Goal: Task Accomplishment & Management: Complete application form

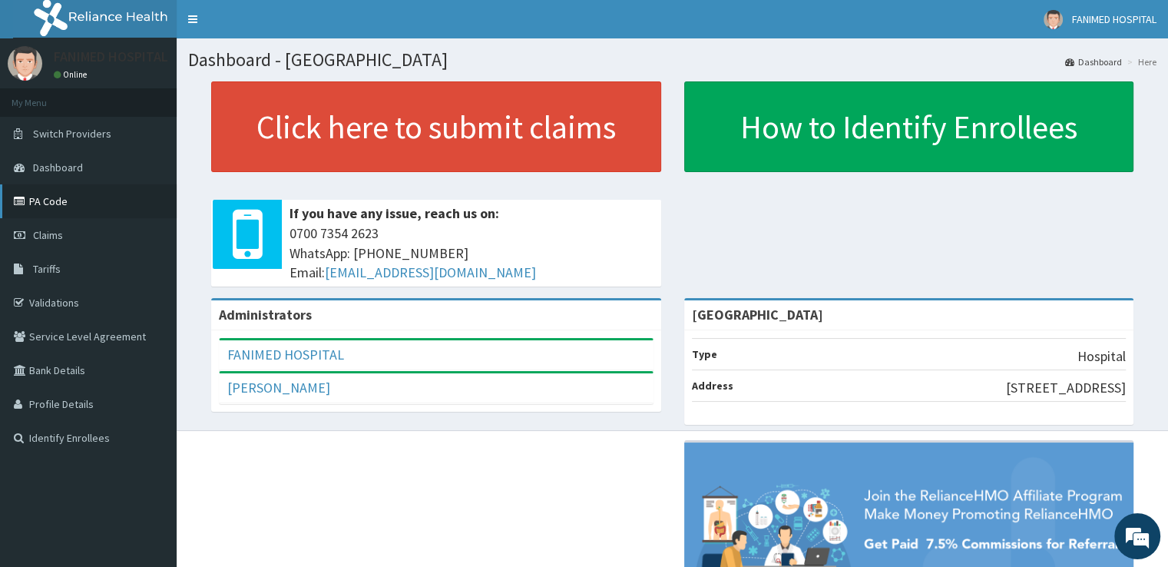
click at [49, 197] on link "PA Code" at bounding box center [88, 201] width 177 height 34
click at [57, 237] on span "Claims" at bounding box center [48, 235] width 30 height 14
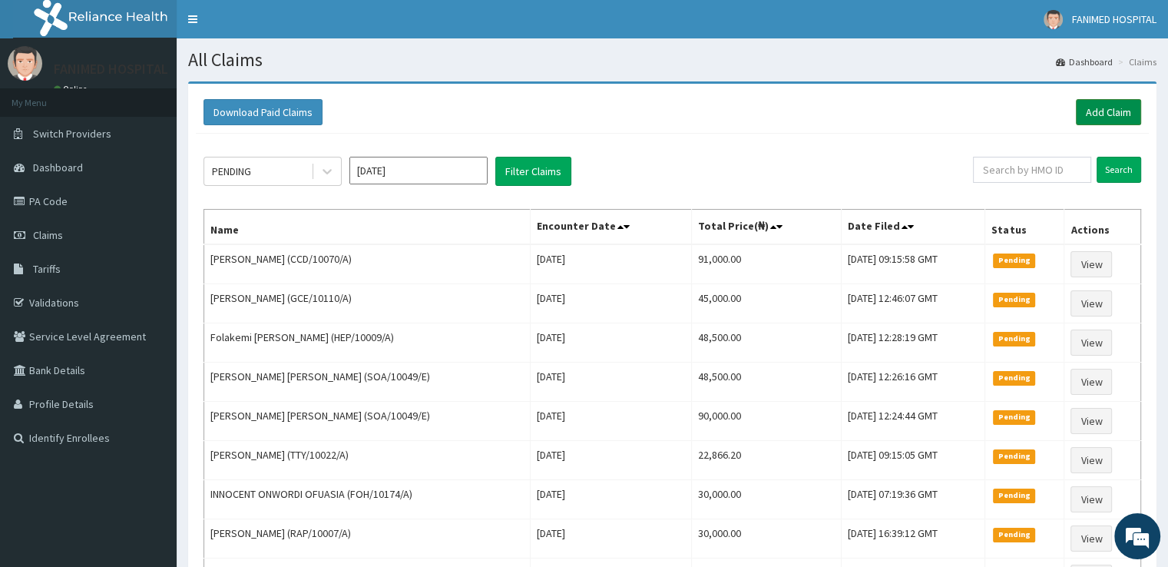
click at [1124, 108] on link "Add Claim" at bounding box center [1108, 112] width 65 height 26
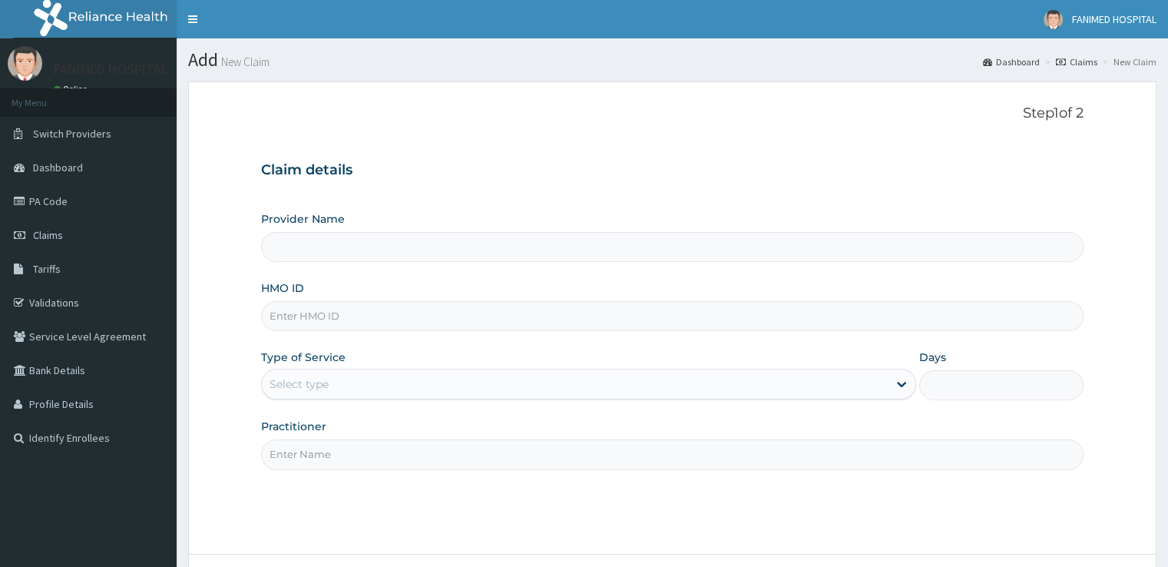
type input "[GEOGRAPHIC_DATA]"
drag, startPoint x: 501, startPoint y: 300, endPoint x: 501, endPoint y: 310, distance: 10.8
click at [501, 310] on div "HMO ID" at bounding box center [672, 305] width 822 height 51
click at [501, 310] on input "HMO ID" at bounding box center [672, 316] width 822 height 30
paste input "DPM/10058/A"
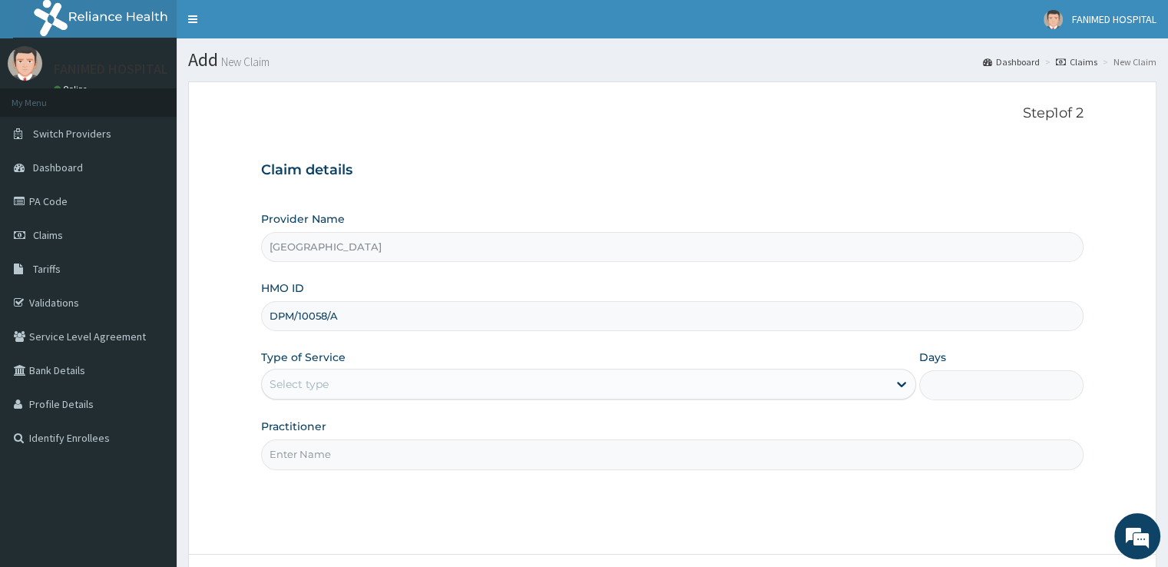
type input "DPM/10058/A"
click at [499, 374] on div "Select type" at bounding box center [575, 384] width 626 height 25
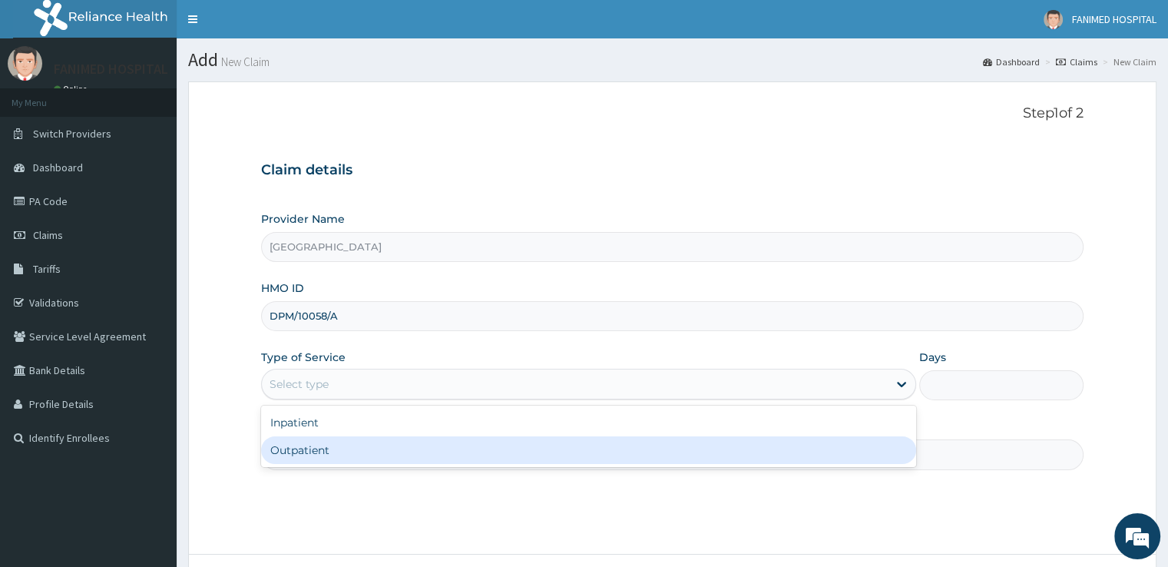
click at [479, 437] on div "Outpatient" at bounding box center [588, 450] width 655 height 28
type input "1"
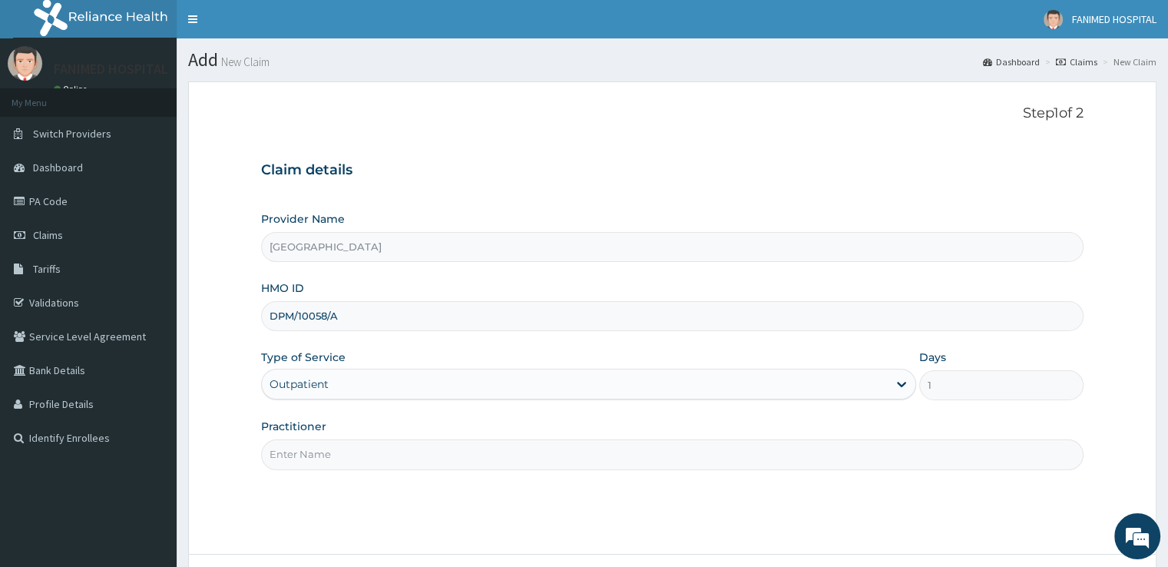
click at [470, 459] on input "Practitioner" at bounding box center [672, 454] width 822 height 30
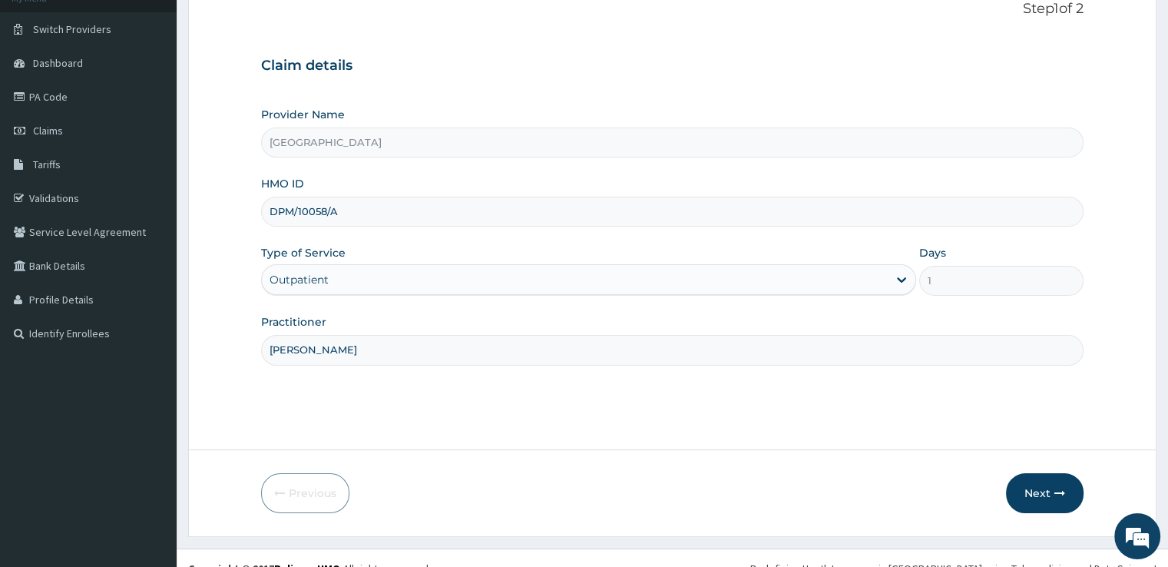
scroll to position [124, 0]
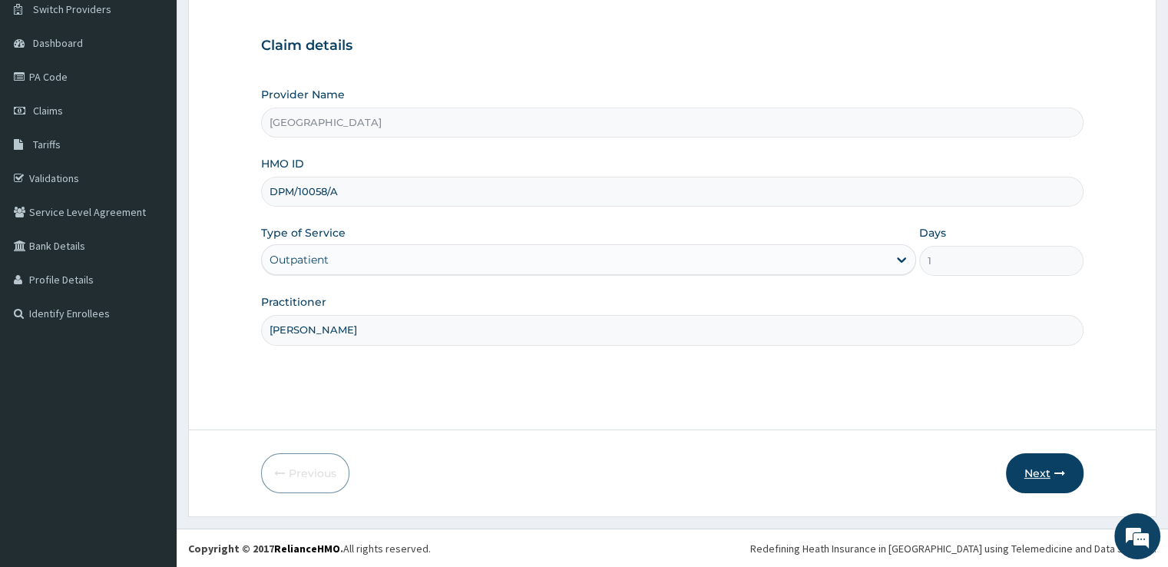
type input "DR. ABE"
click at [1032, 472] on button "Next" at bounding box center [1045, 473] width 78 height 40
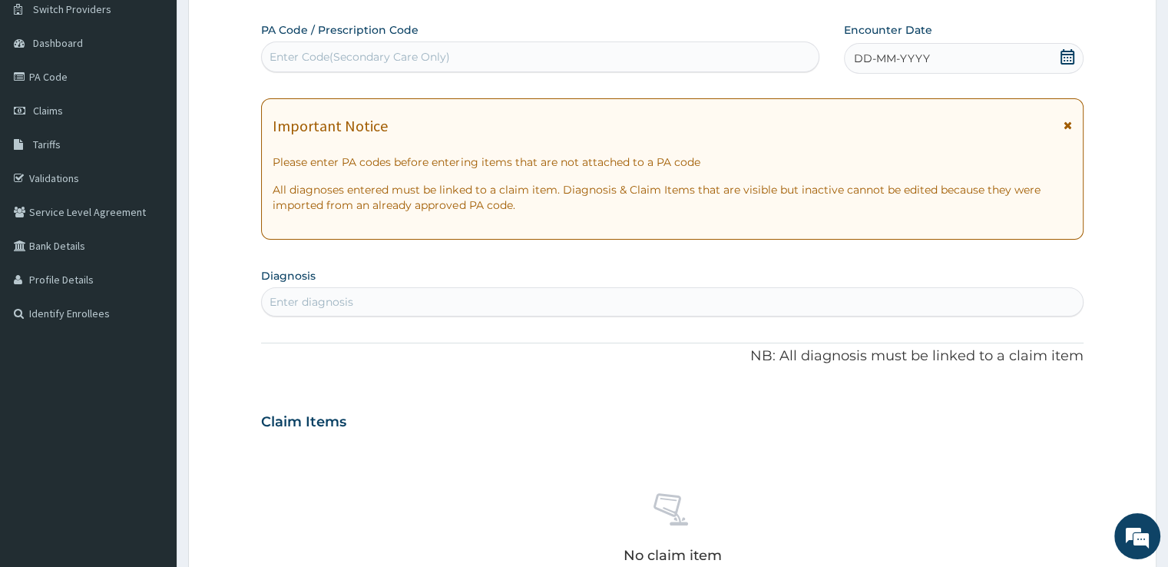
click at [452, 56] on div "Enter Code(Secondary Care Only)" at bounding box center [540, 57] width 557 height 25
paste input "PA/239666"
type input "PA/239666"
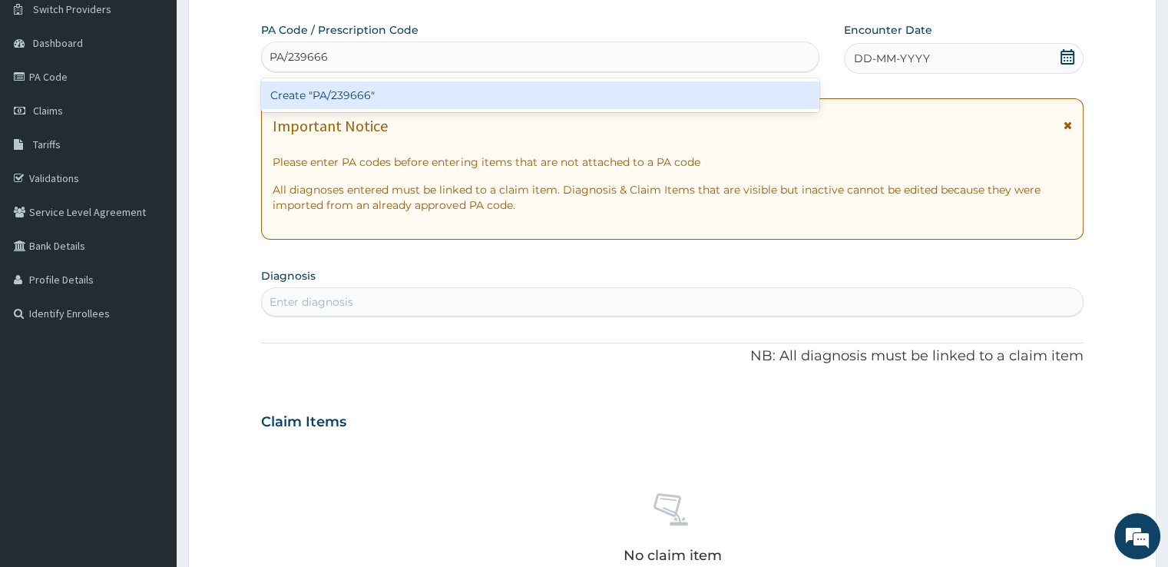
click at [458, 87] on div "Create "PA/239666"" at bounding box center [540, 95] width 558 height 28
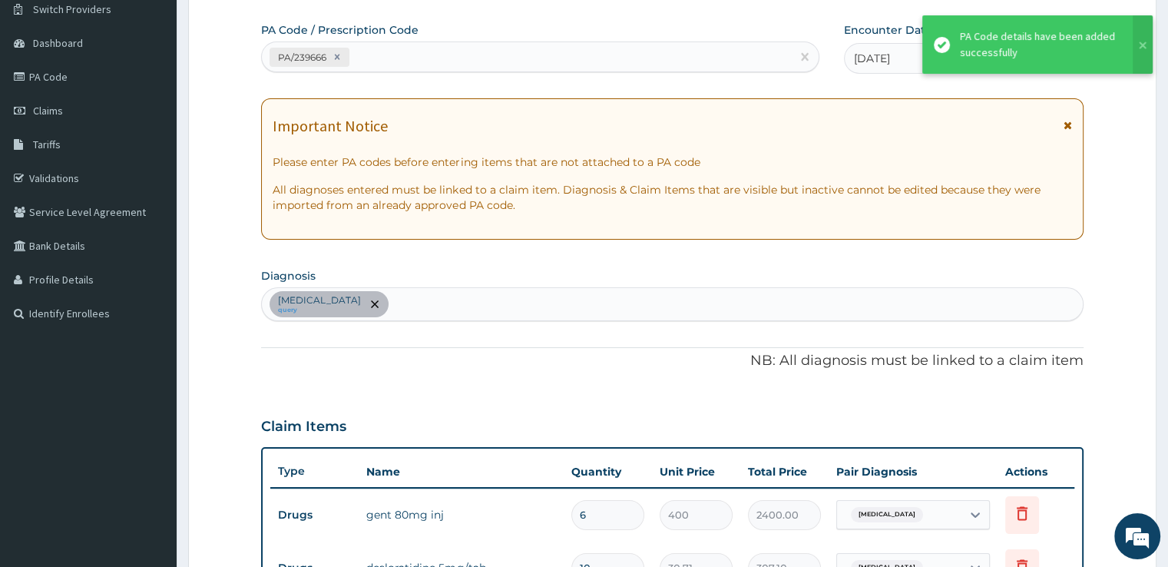
scroll to position [460, 0]
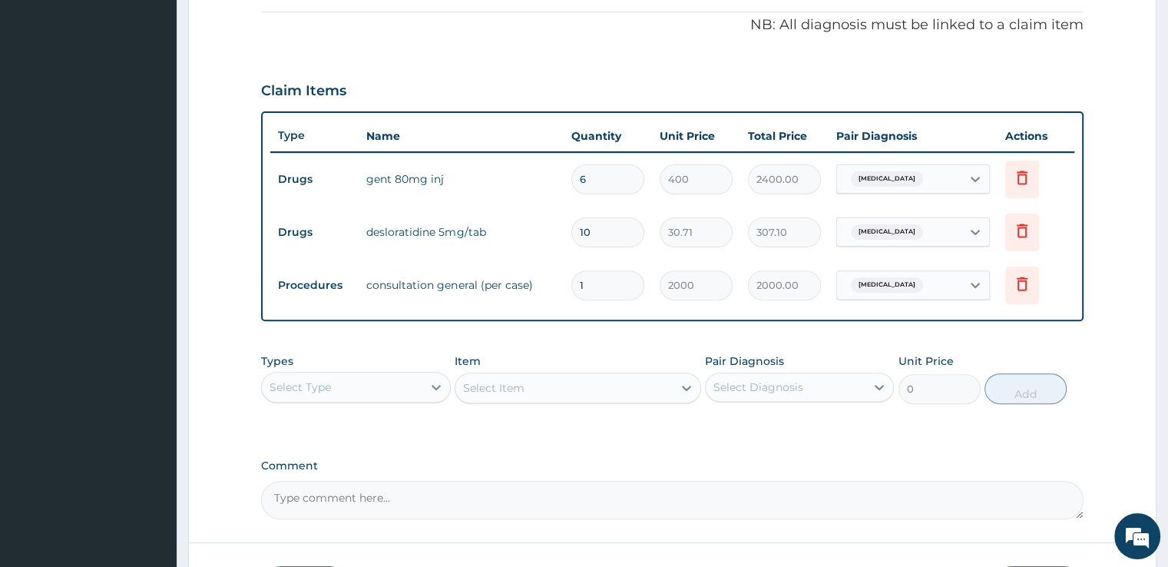
click at [356, 382] on div "Select Type" at bounding box center [342, 387] width 160 height 25
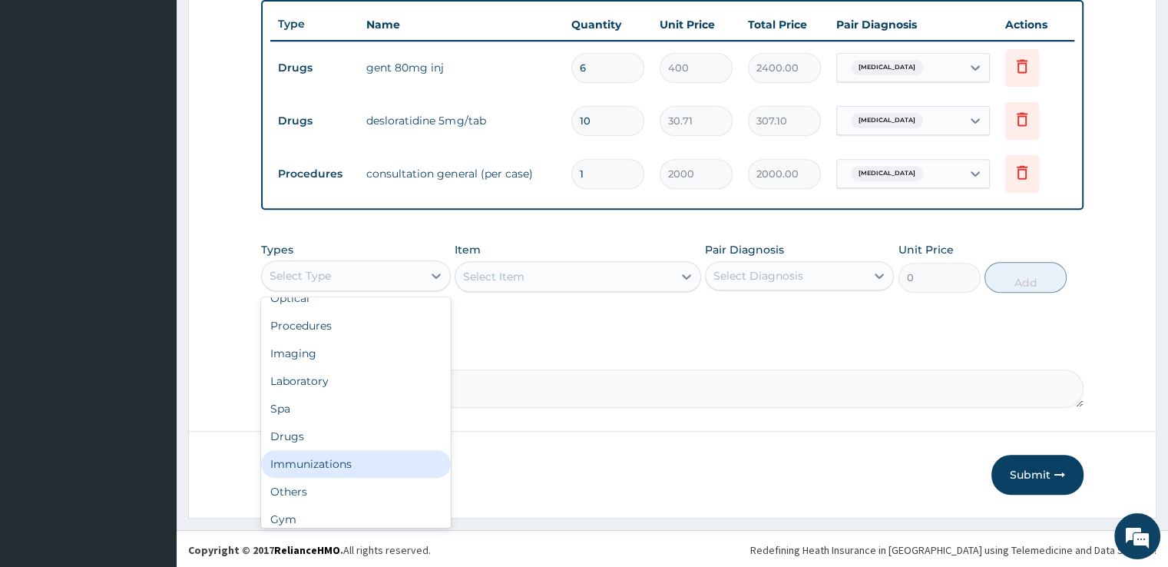
scroll to position [52, 0]
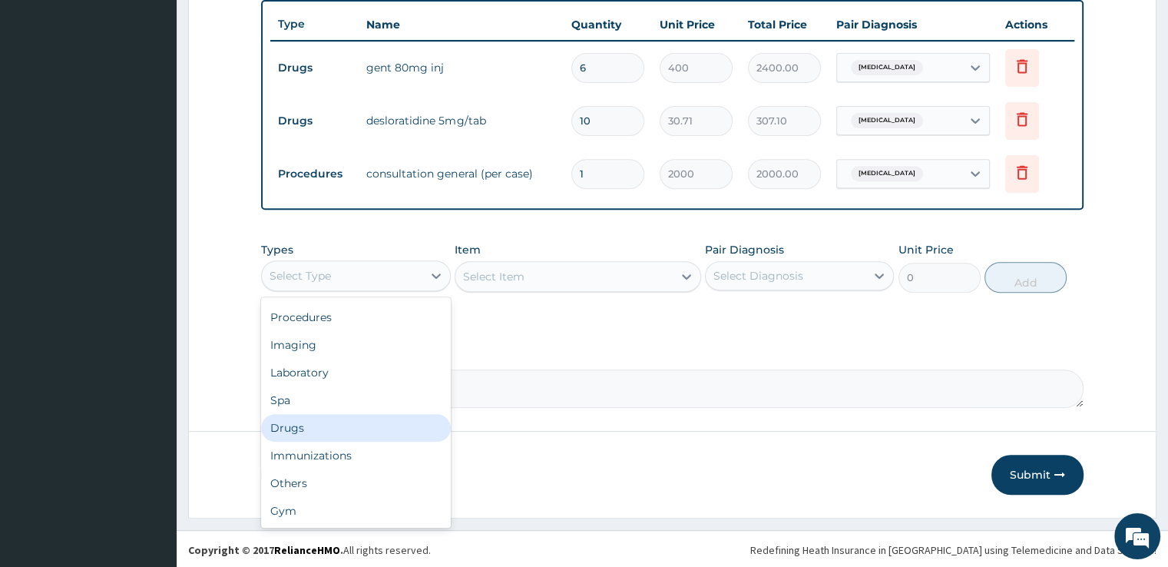
click at [396, 432] on div "Drugs" at bounding box center [355, 428] width 189 height 28
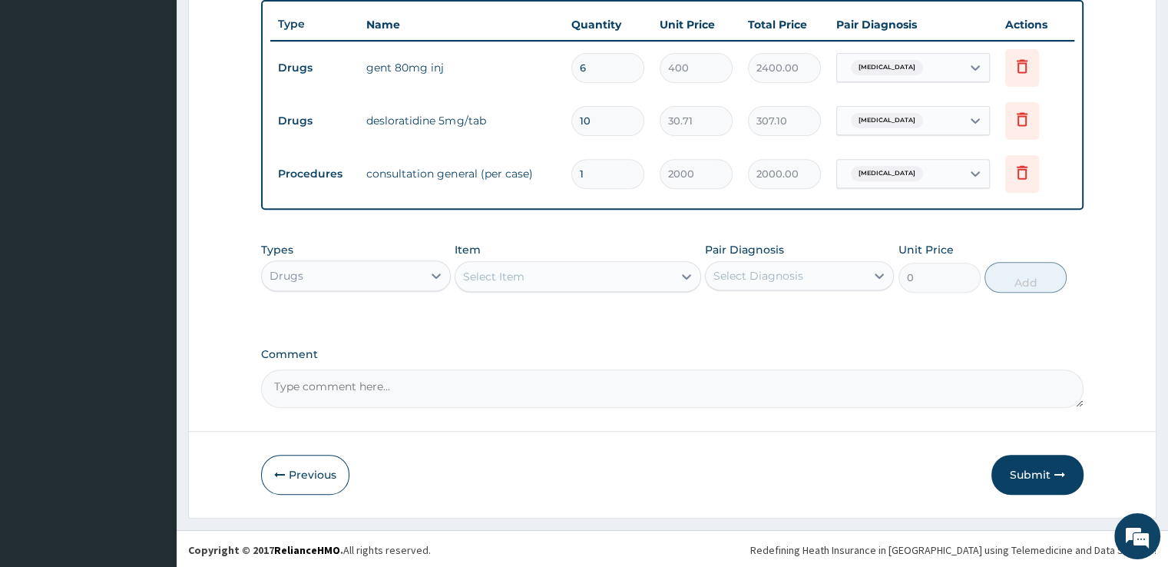
click at [533, 283] on div "Select Item" at bounding box center [563, 276] width 217 height 25
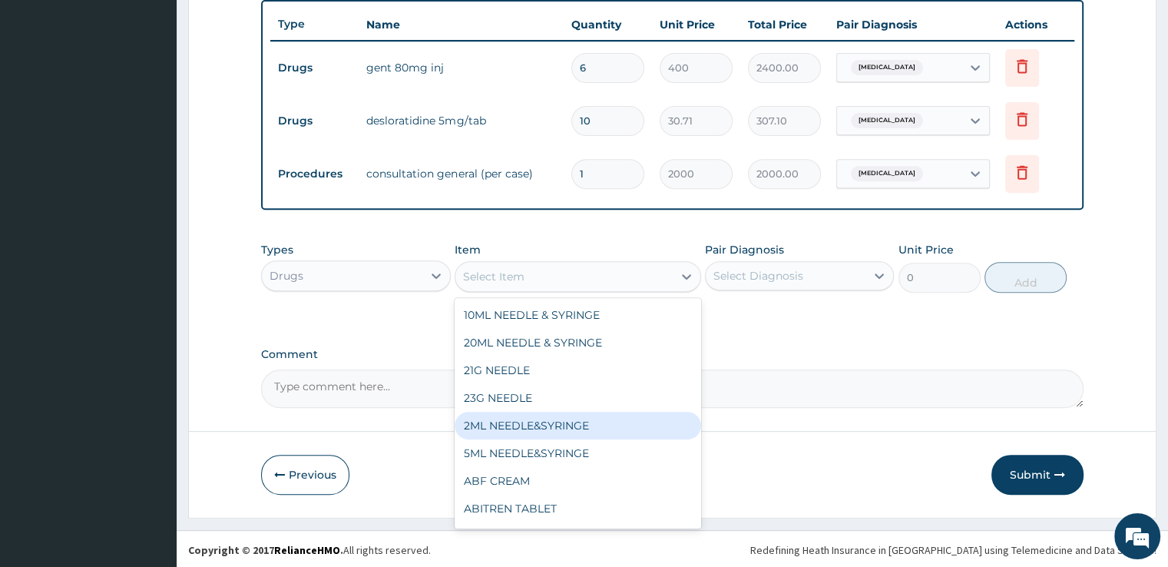
click at [574, 422] on div "2ML NEEDLE&SYRINGE" at bounding box center [578, 426] width 247 height 28
type input "34.12"
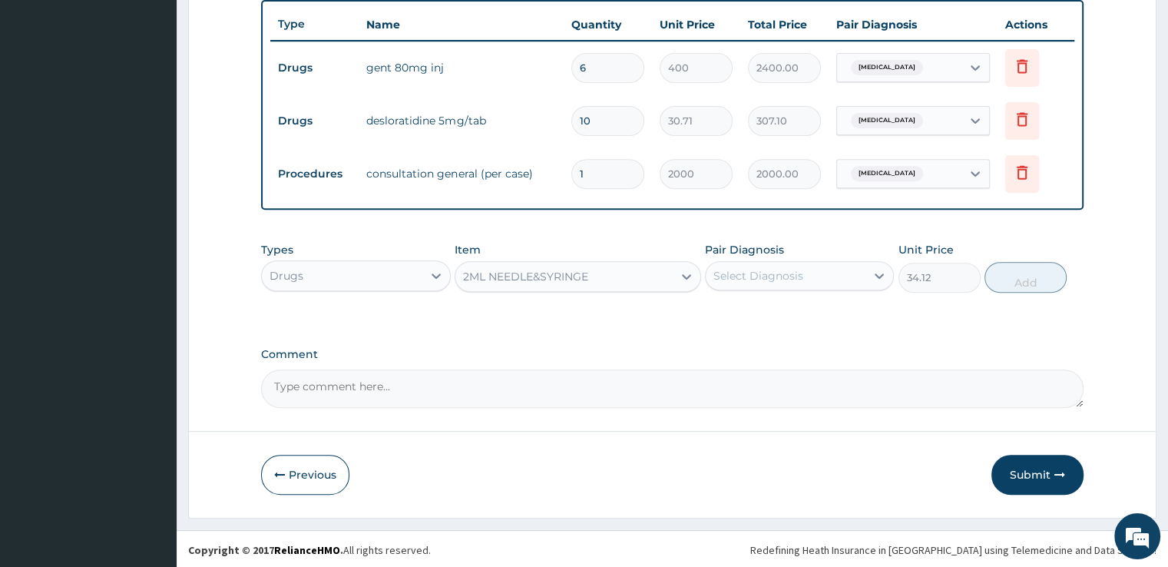
click at [808, 272] on div "Select Diagnosis" at bounding box center [786, 275] width 160 height 25
click at [783, 314] on label "Upper respiratory infection" at bounding box center [777, 313] width 95 height 15
checkbox input "true"
click at [1020, 273] on button "Add" at bounding box center [1026, 277] width 82 height 31
type input "0"
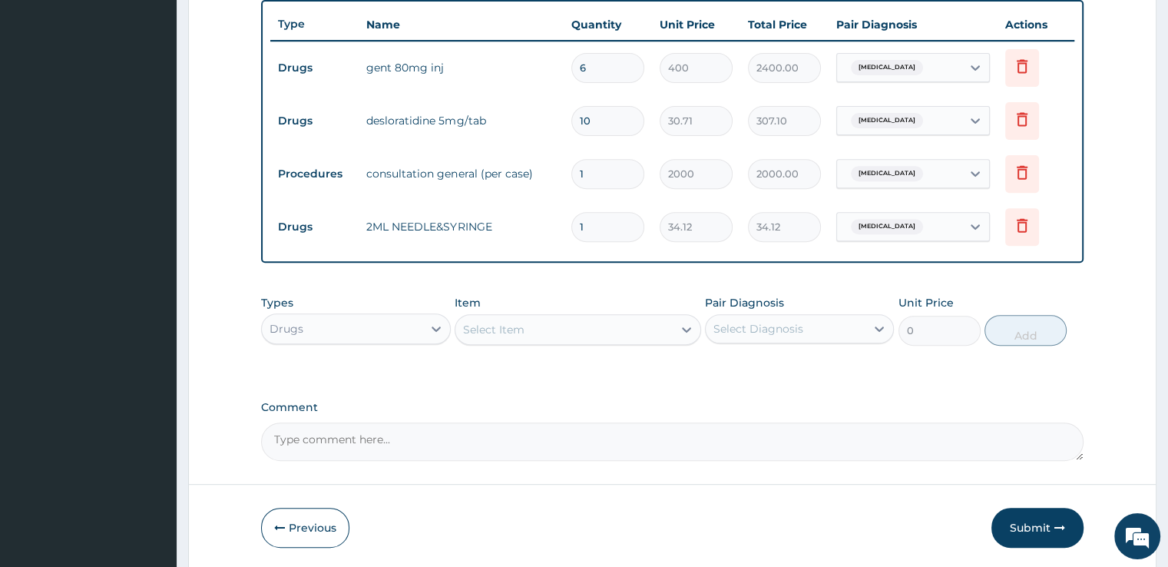
click at [629, 223] on input "1" at bounding box center [607, 227] width 73 height 30
click at [628, 223] on input "1" at bounding box center [607, 227] width 73 height 30
type input "0.00"
type input "3"
type input "102.36"
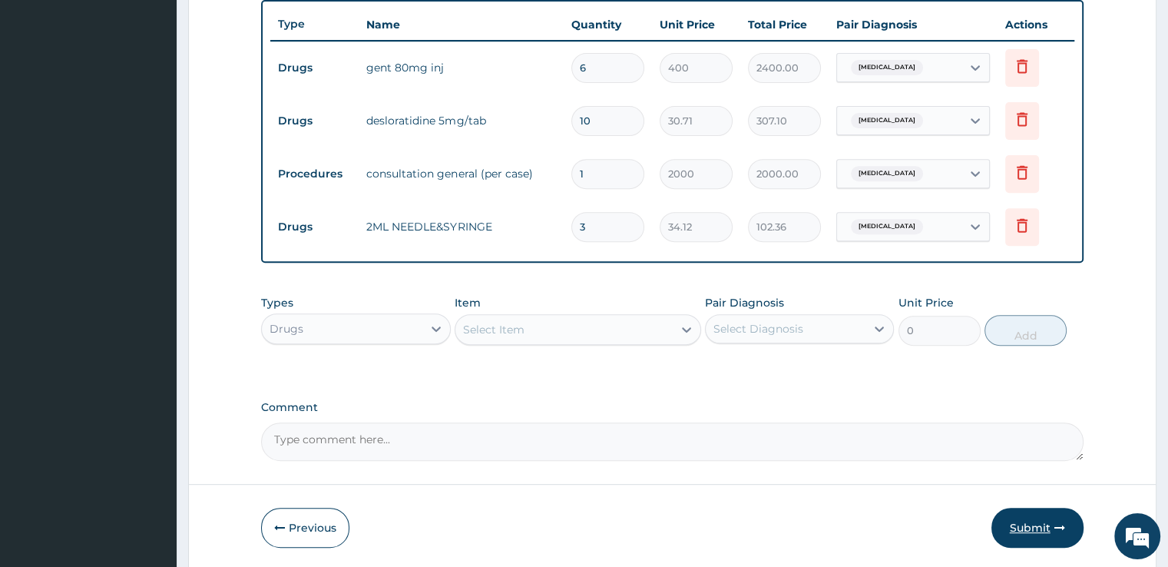
type input "3"
click at [1025, 520] on button "Submit" at bounding box center [1038, 528] width 92 height 40
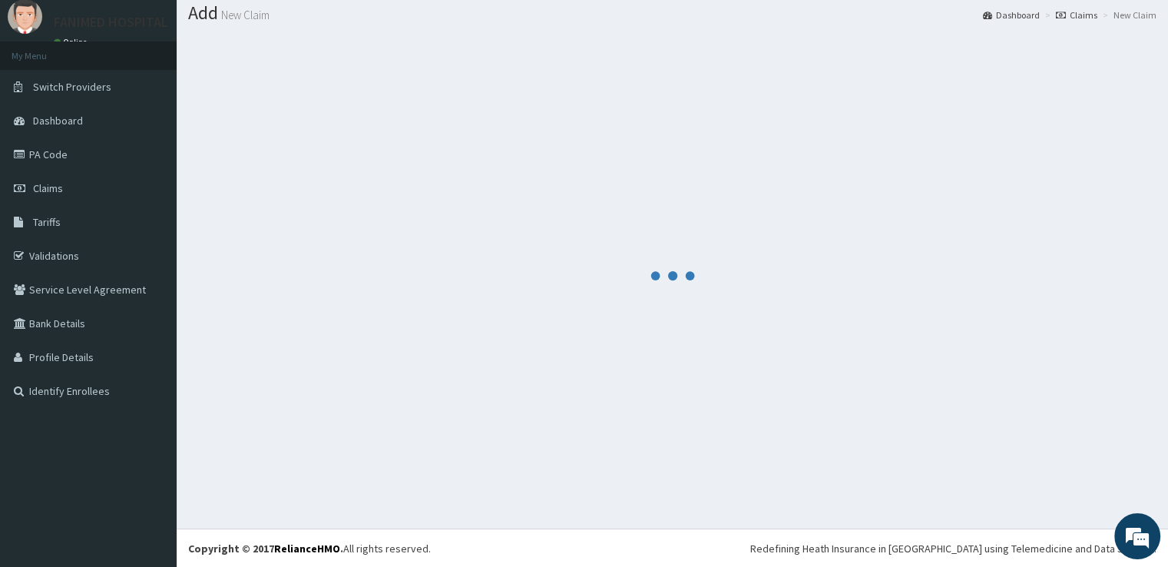
scroll to position [571, 0]
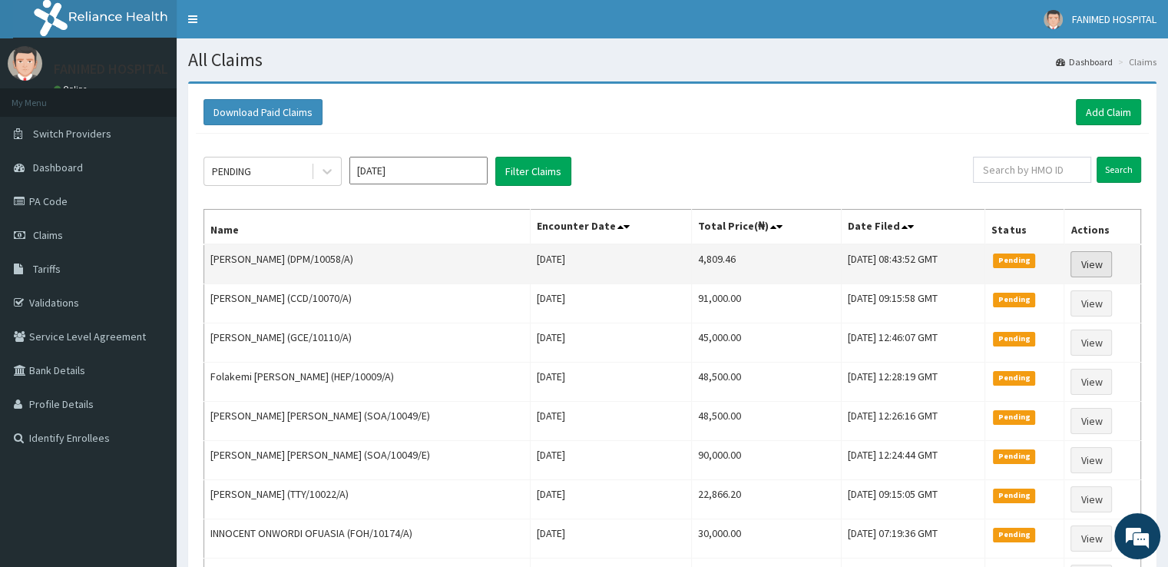
click at [1096, 263] on link "View" at bounding box center [1091, 264] width 41 height 26
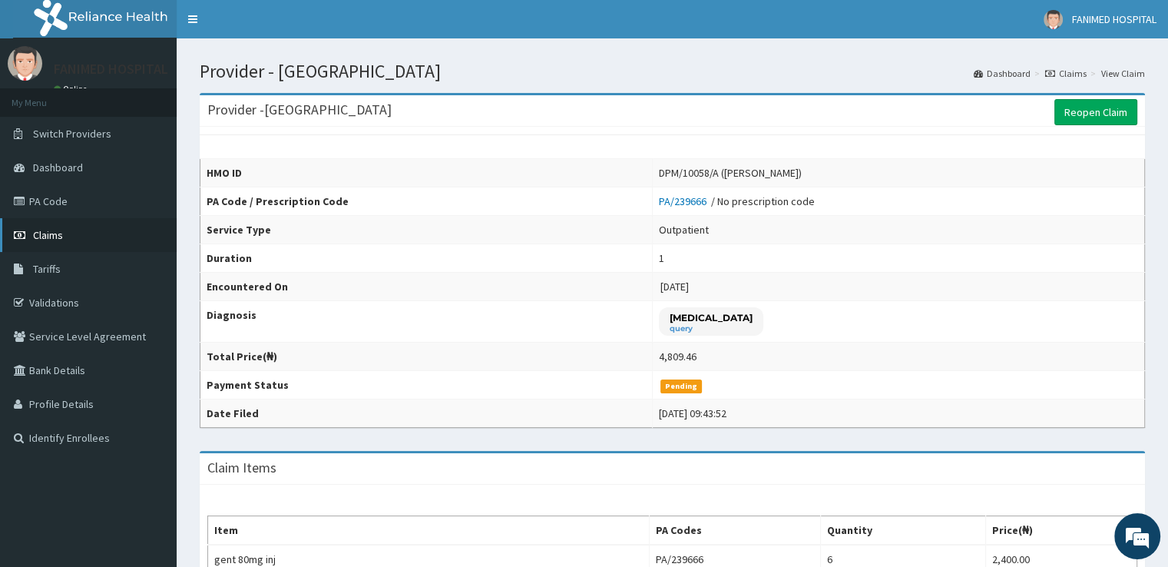
click at [51, 235] on span "Claims" at bounding box center [48, 235] width 30 height 14
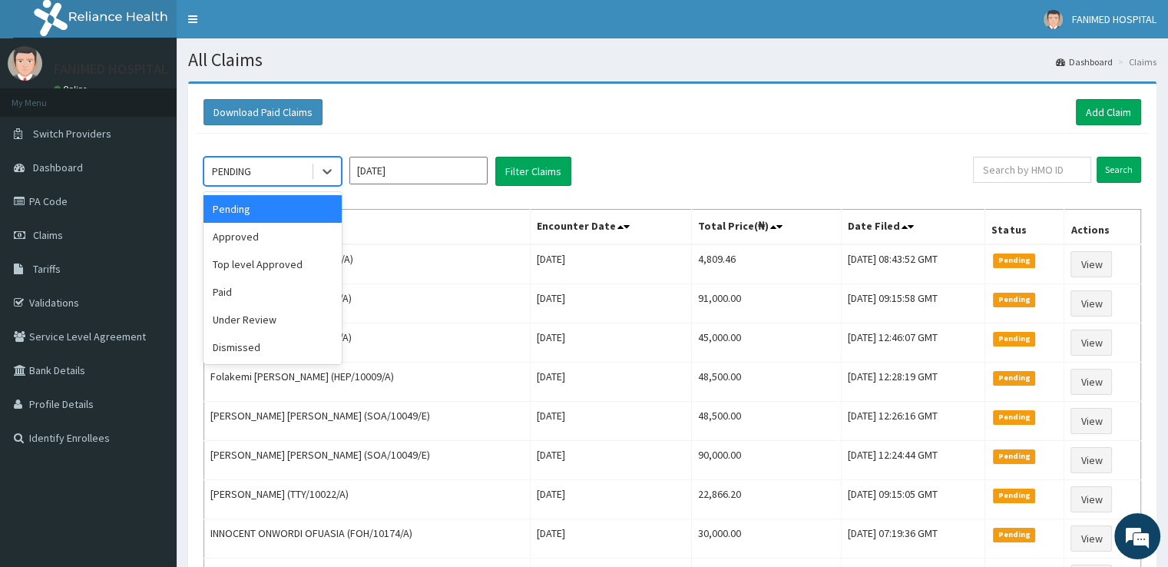
click at [228, 169] on div "PENDING" at bounding box center [231, 171] width 39 height 15
click at [242, 234] on div "Approved" at bounding box center [273, 237] width 138 height 28
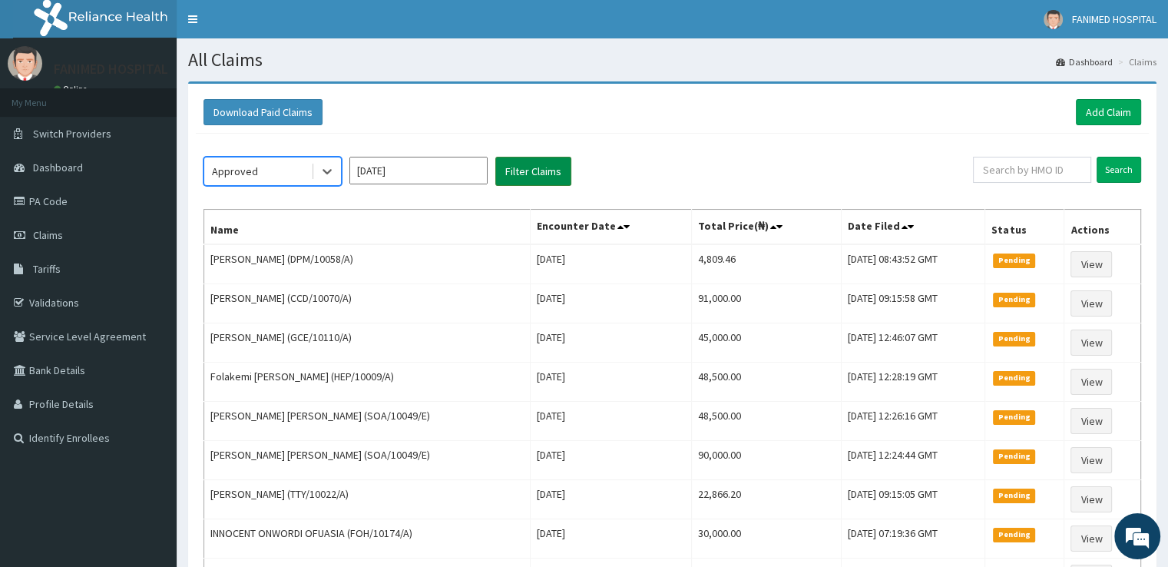
click at [545, 178] on button "Filter Claims" at bounding box center [533, 171] width 76 height 29
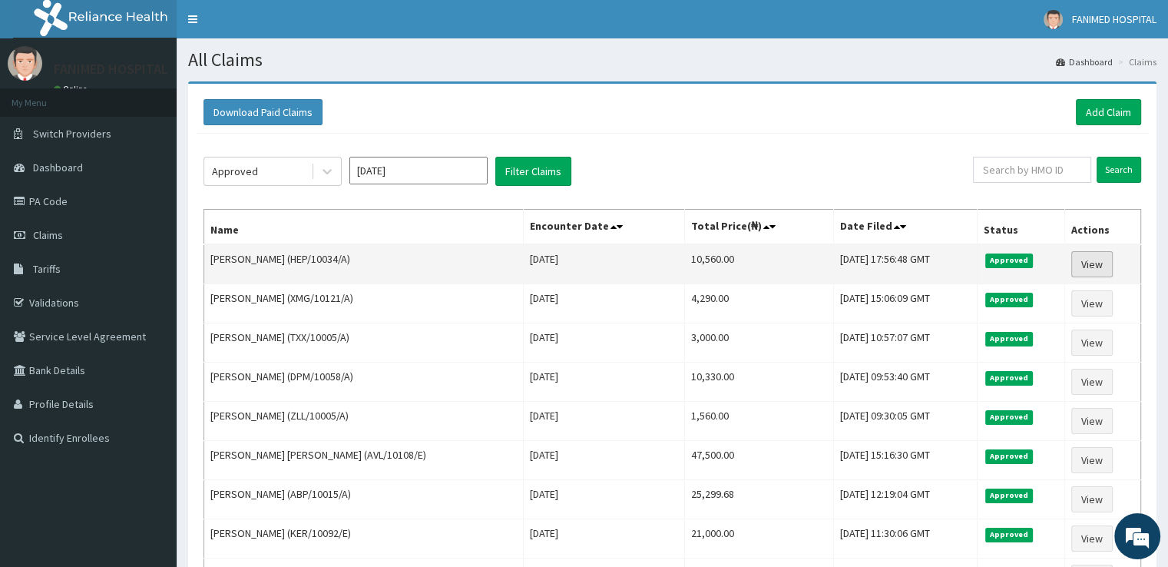
click at [1098, 262] on link "View" at bounding box center [1091, 264] width 41 height 26
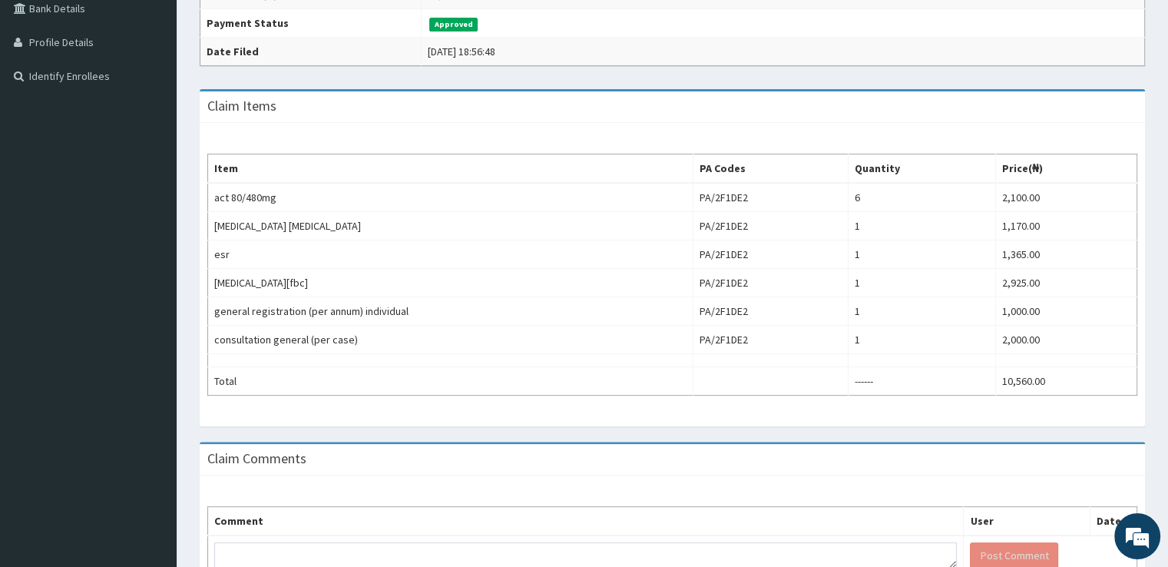
scroll to position [388, 0]
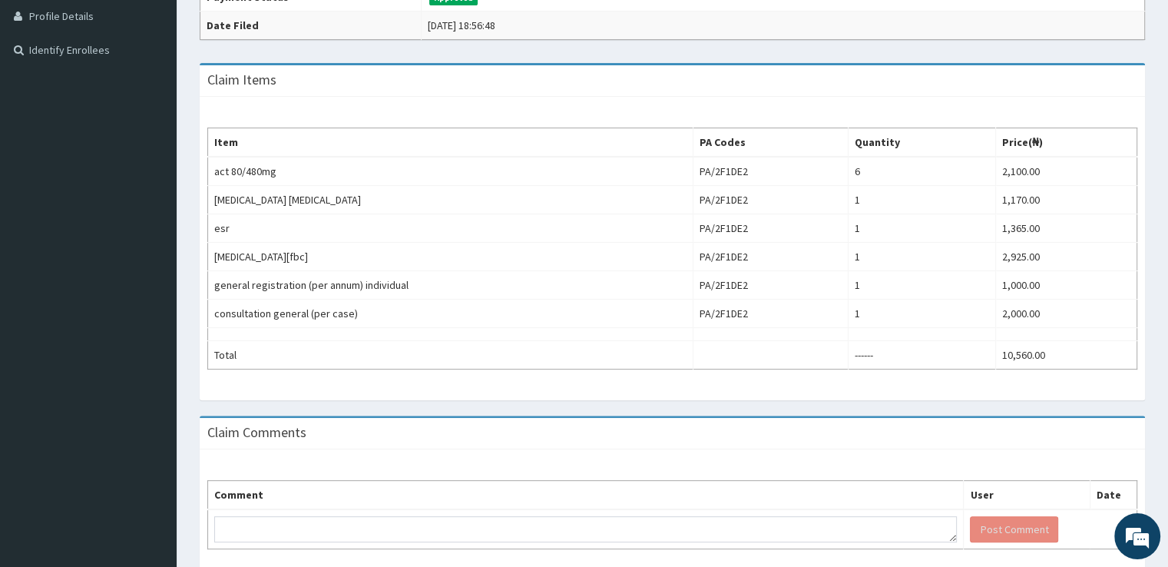
drag, startPoint x: 0, startPoint y: 0, endPoint x: 1131, endPoint y: 406, distance: 1201.3
click at [1131, 406] on html "R EL Toggle navigation FANIMED HOSPITAL [GEOGRAPHIC_DATA] - [EMAIL_ADDRESS][DOM…" at bounding box center [584, 123] width 1168 height 1022
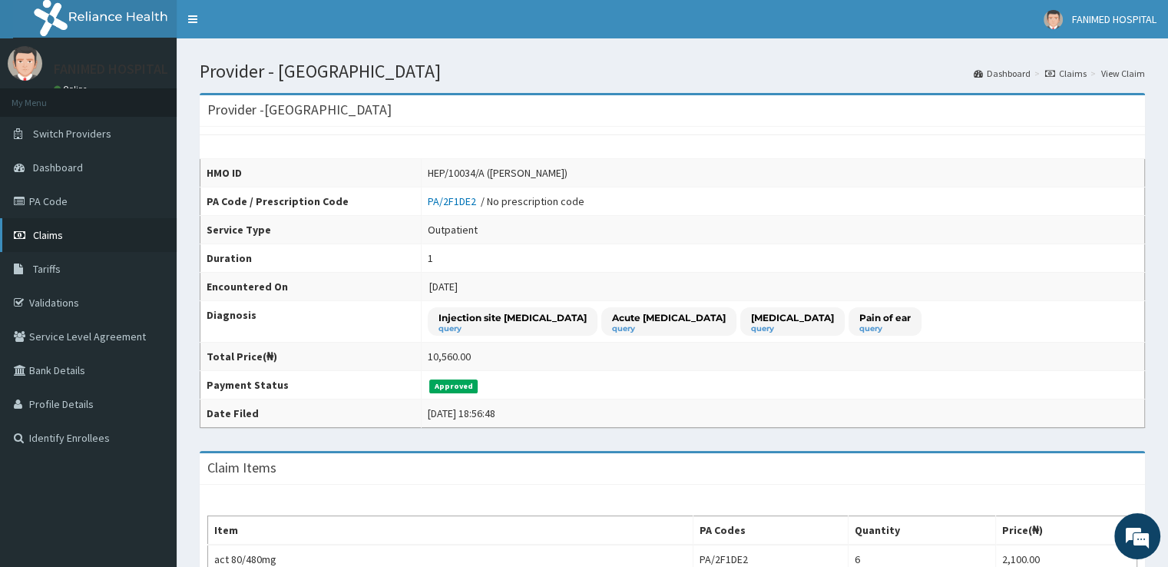
click at [45, 232] on span "Claims" at bounding box center [48, 235] width 30 height 14
